Goal: Navigation & Orientation: Find specific page/section

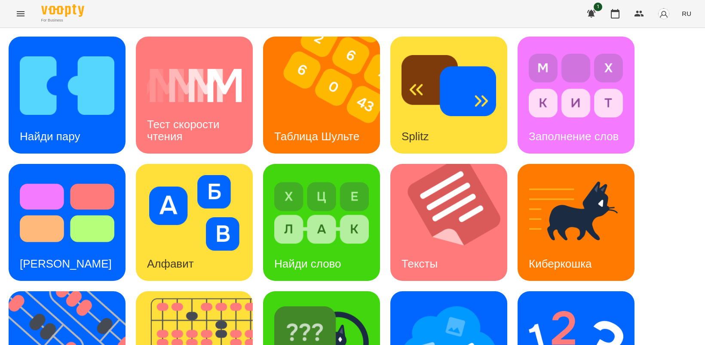
scroll to position [107, 0]
click at [90, 291] on img at bounding box center [73, 349] width 128 height 117
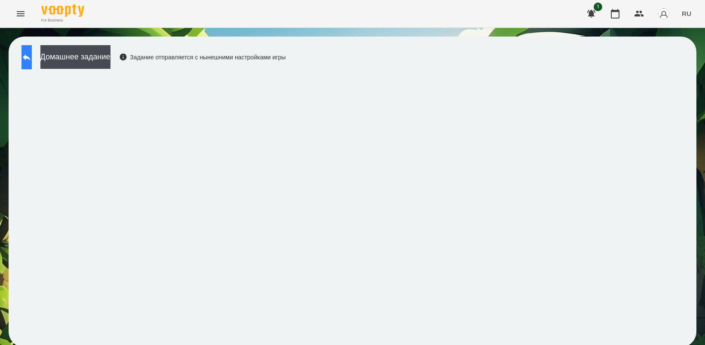
click at [32, 59] on icon at bounding box center [26, 57] width 10 height 10
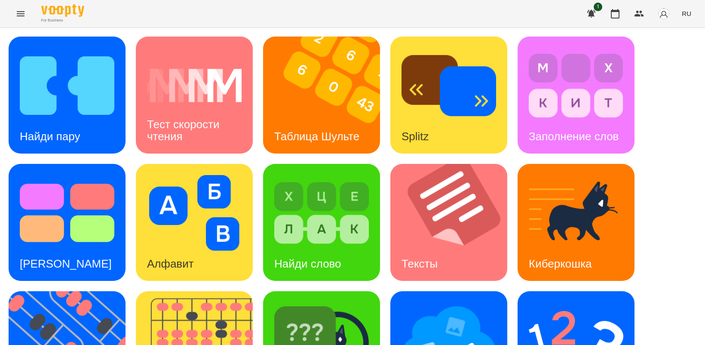
scroll to position [107, 0]
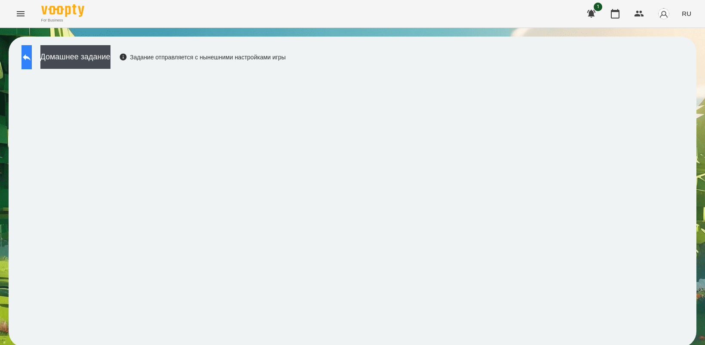
click at [31, 58] on icon at bounding box center [26, 57] width 10 height 10
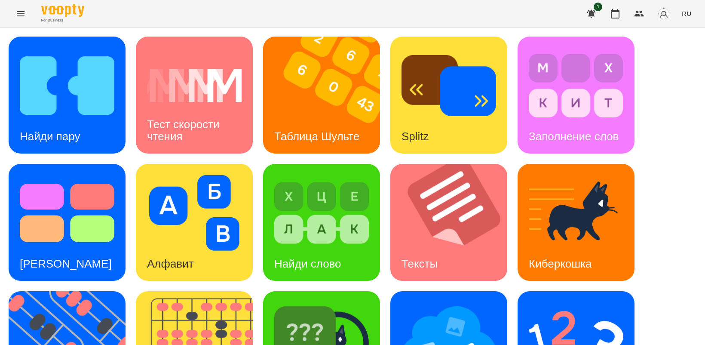
scroll to position [199, 0]
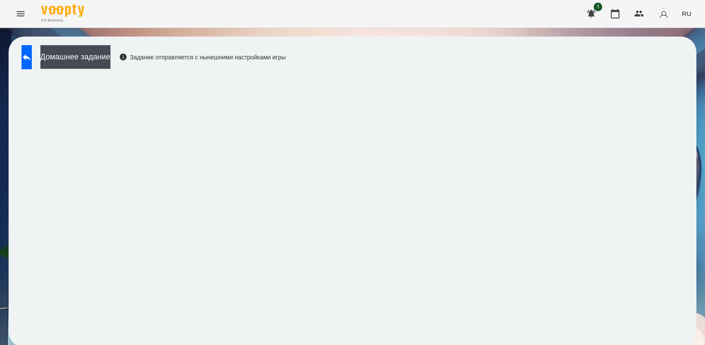
scroll to position [2, 0]
click at [32, 52] on button at bounding box center [26, 57] width 10 height 24
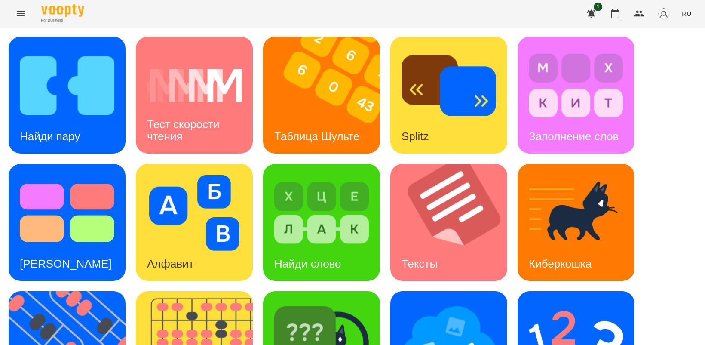
scroll to position [107, 0]
click at [542, 302] on img at bounding box center [576, 340] width 95 height 76
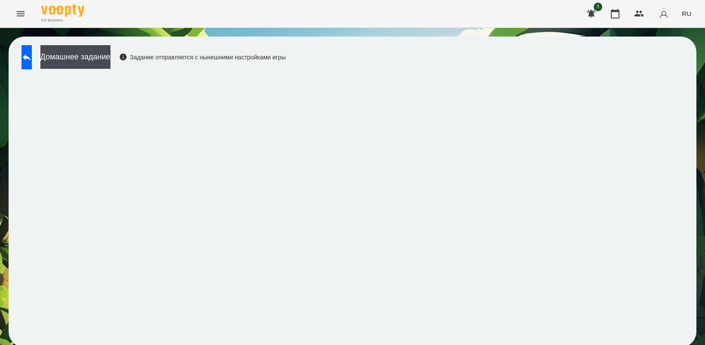
scroll to position [2, 0]
